Goal: Task Accomplishment & Management: Manage account settings

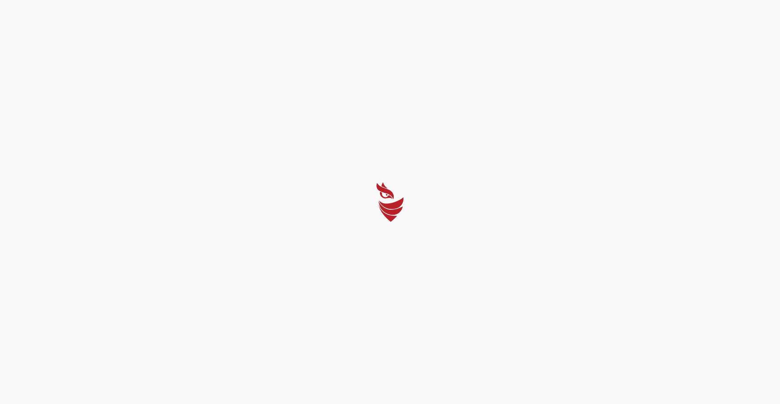
select select "English"
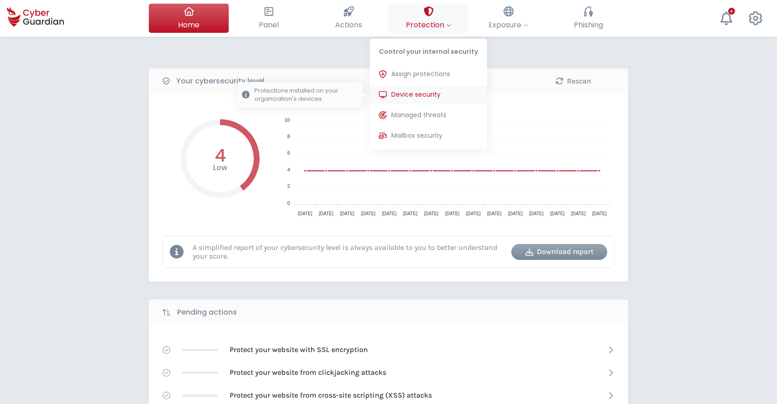
click at [424, 96] on span "Device security" at bounding box center [415, 95] width 49 height 10
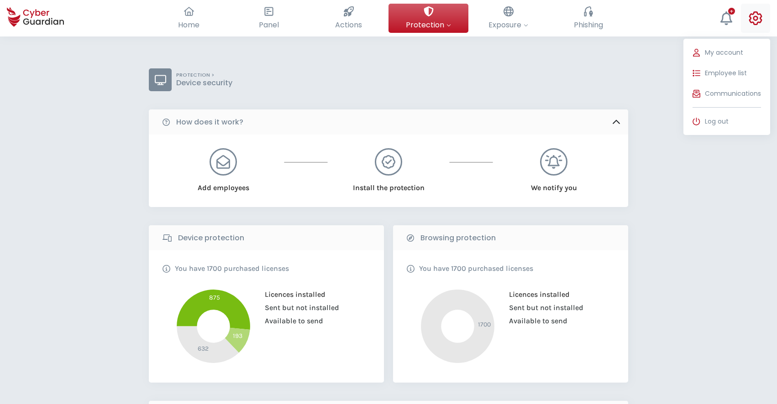
click at [761, 15] on icon at bounding box center [755, 18] width 13 height 14
click at [726, 71] on span "Employee list" at bounding box center [726, 73] width 42 height 10
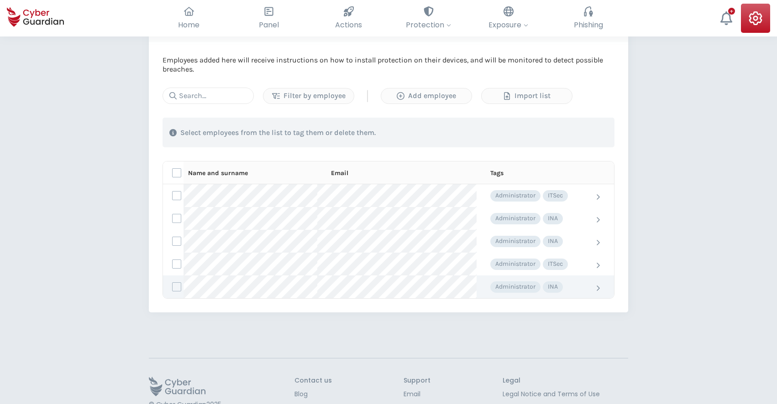
scroll to position [89, 0]
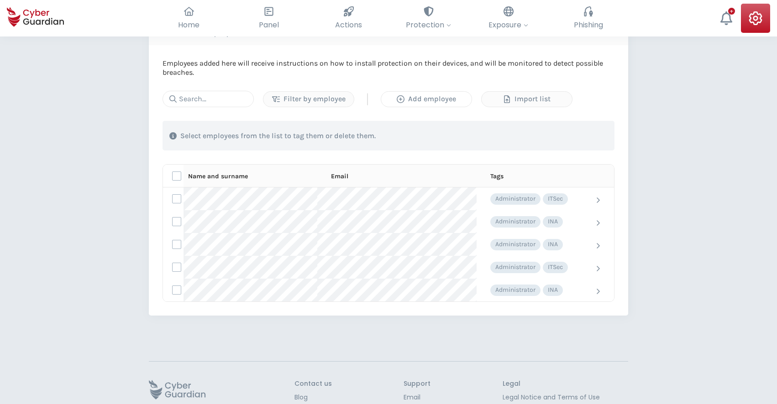
click at [436, 101] on div "Add employee" at bounding box center [426, 99] width 77 height 11
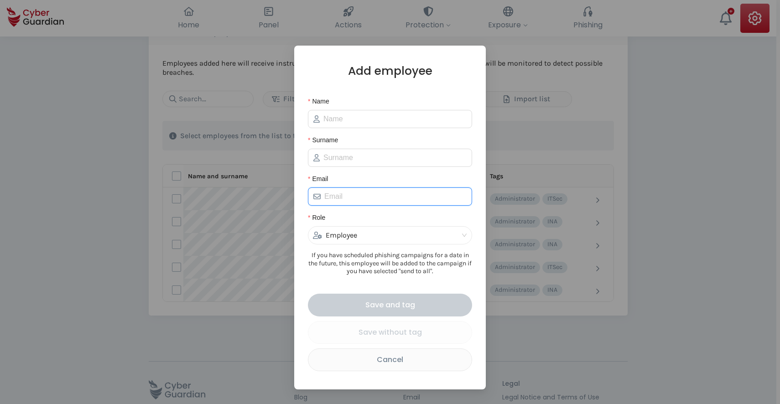
click at [394, 197] on input "Email" at bounding box center [396, 196] width 142 height 11
paste input "[EMAIL_ADDRESS][DOMAIN_NAME]"
type input "[EMAIL_ADDRESS][DOMAIN_NAME]"
click at [391, 125] on span at bounding box center [390, 119] width 164 height 18
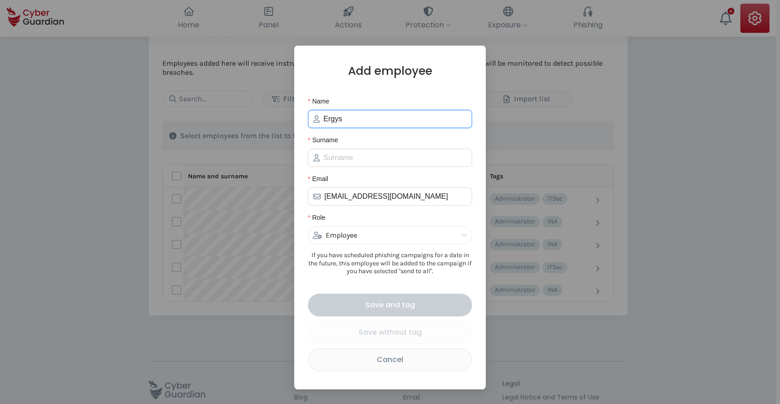
type input "Ergys"
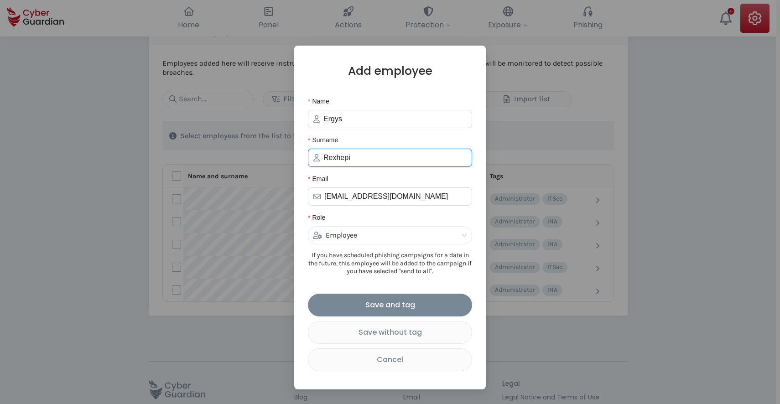
click at [363, 235] on div "Employee" at bounding box center [386, 235] width 146 height 17
type input "Rexhepi"
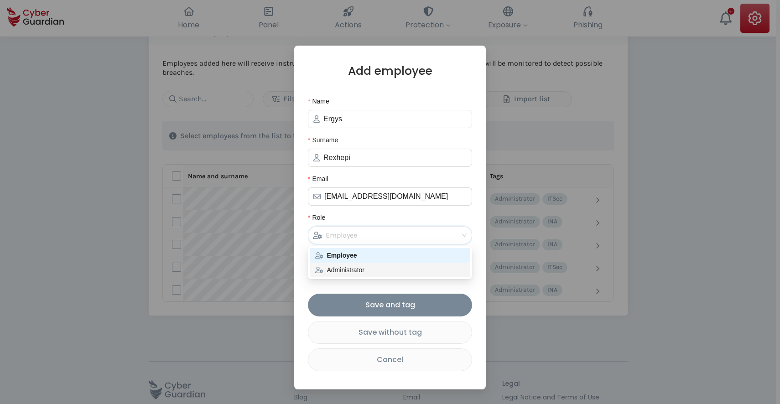
click at [350, 267] on div "Administrator" at bounding box center [390, 270] width 150 height 10
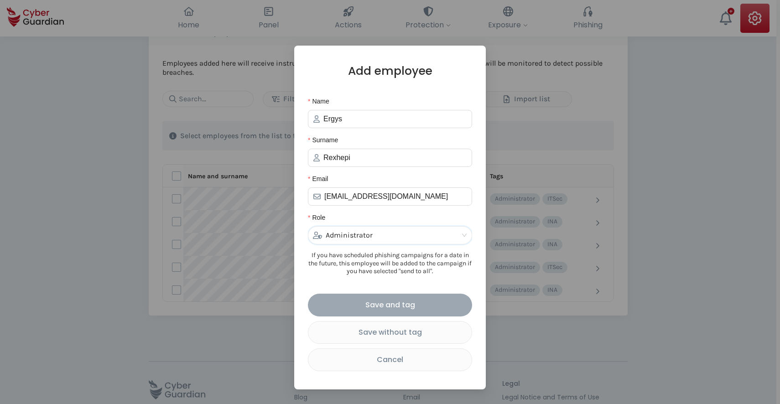
click at [398, 307] on div "Save and tag" at bounding box center [390, 304] width 151 height 11
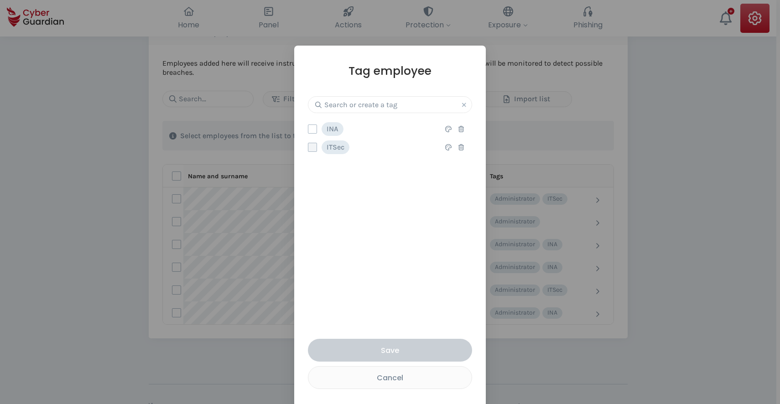
click at [310, 147] on label at bounding box center [312, 147] width 9 height 9
click at [309, 147] on input "checkbox" at bounding box center [309, 147] width 0 height 8
click at [396, 347] on div "Save" at bounding box center [390, 350] width 151 height 11
click at [392, 355] on div "Save" at bounding box center [390, 350] width 151 height 11
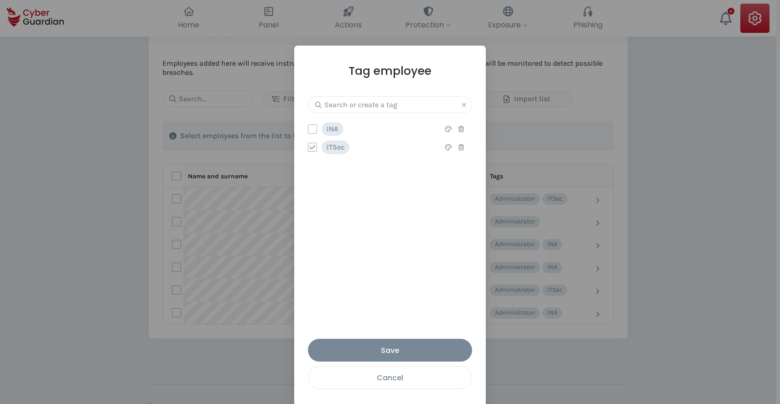
click at [386, 379] on div "Cancel" at bounding box center [390, 377] width 150 height 11
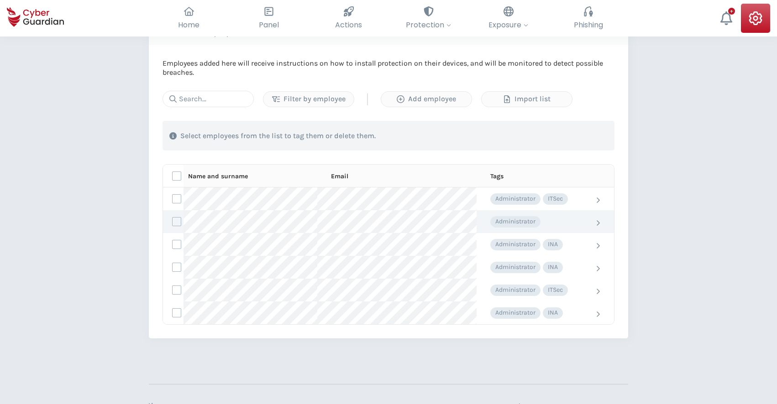
click at [543, 223] on div "Administrator" at bounding box center [534, 221] width 88 height 11
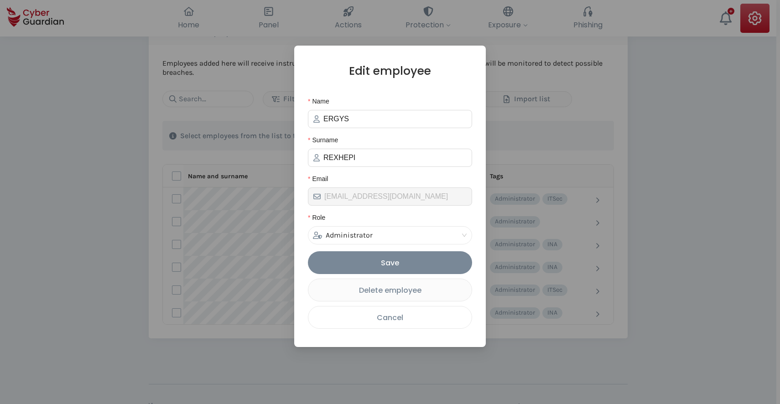
click at [408, 316] on div "Cancel" at bounding box center [390, 317] width 150 height 11
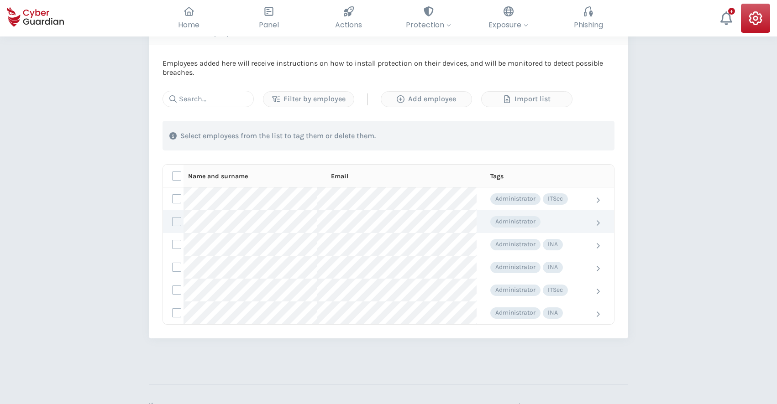
click at [598, 223] on icon at bounding box center [598, 223] width 5 height 7
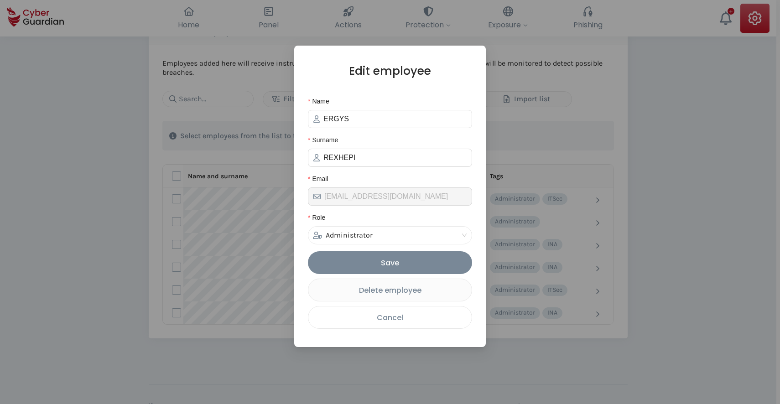
click at [400, 319] on div "Cancel" at bounding box center [390, 317] width 150 height 11
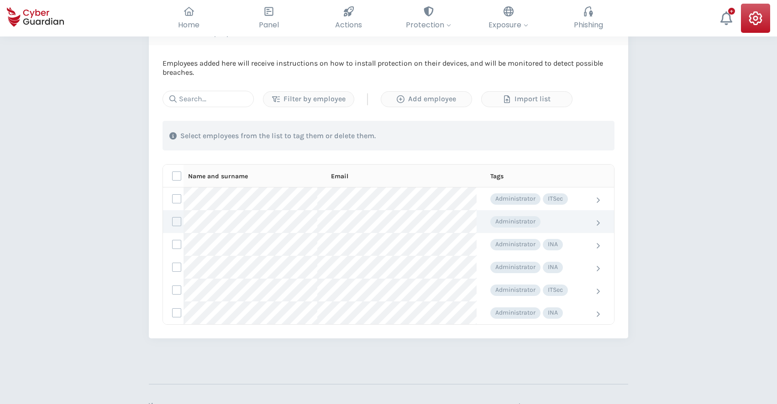
click at [534, 223] on div "Administrator" at bounding box center [534, 221] width 88 height 11
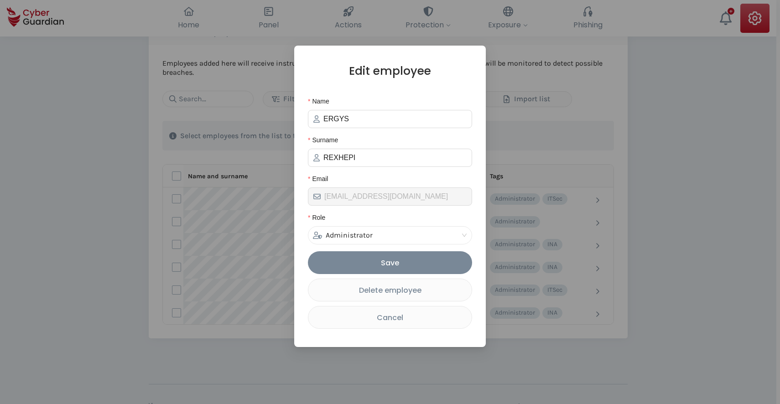
click at [460, 235] on span "Administrator" at bounding box center [390, 235] width 154 height 17
click at [461, 236] on span "Administrator" at bounding box center [390, 235] width 154 height 17
click at [403, 318] on div "Cancel" at bounding box center [390, 317] width 150 height 11
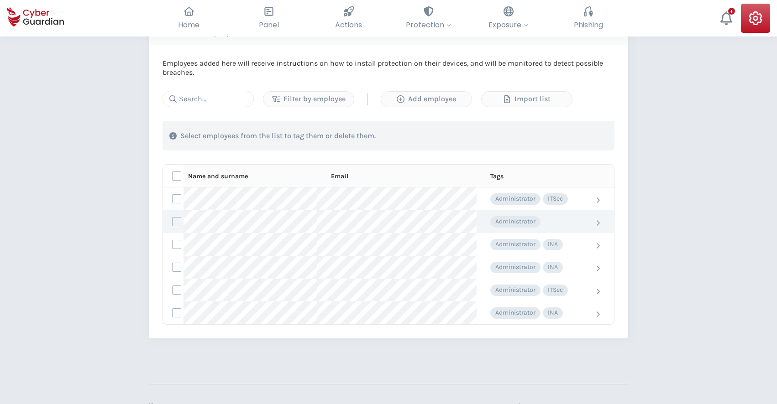
click at [177, 223] on label at bounding box center [176, 221] width 9 height 9
click at [173, 223] on input "checkbox" at bounding box center [173, 222] width 0 height 8
click at [460, 138] on div "Assign tags" at bounding box center [461, 136] width 77 height 11
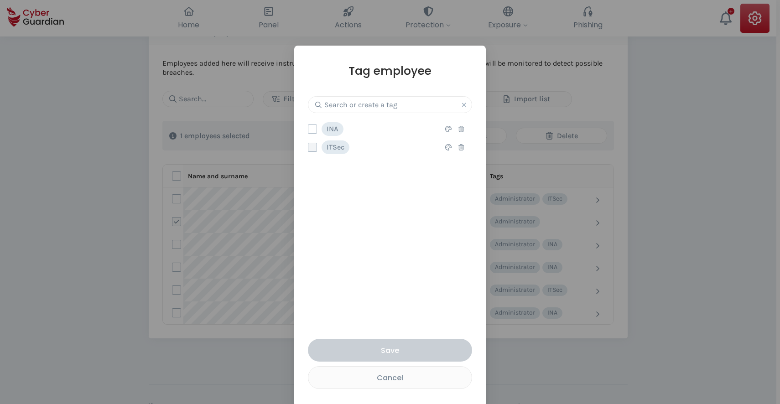
click at [312, 150] on label at bounding box center [312, 147] width 9 height 9
click at [309, 150] on input "checkbox" at bounding box center [309, 147] width 0 height 8
click at [391, 349] on div "Save" at bounding box center [390, 350] width 151 height 11
click at [397, 348] on div "Save" at bounding box center [390, 350] width 151 height 11
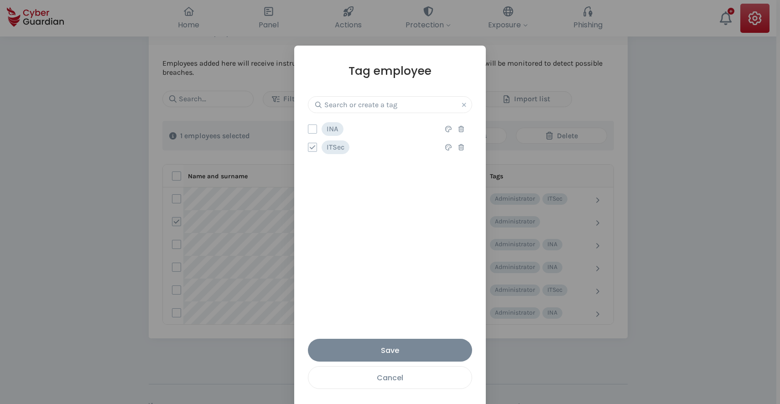
click at [383, 376] on div "Cancel" at bounding box center [390, 377] width 150 height 11
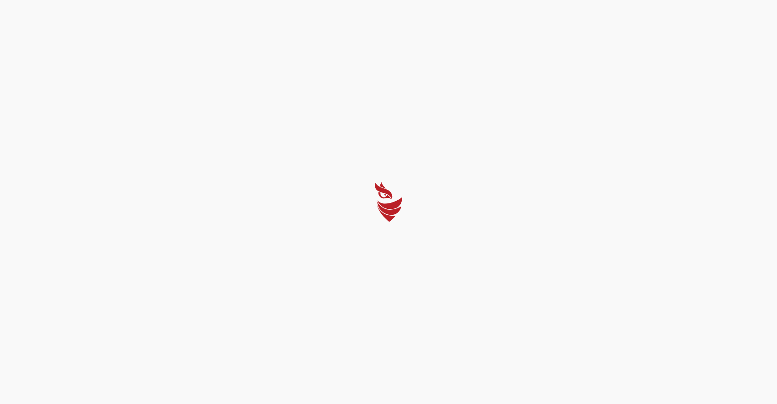
select select "English"
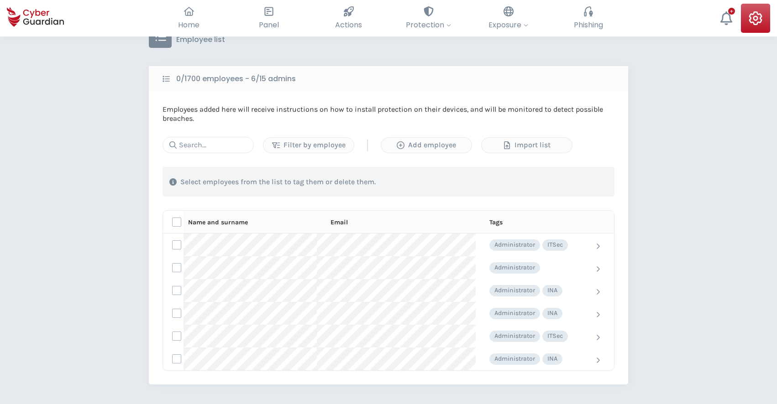
scroll to position [167, 0]
